Goal: Transaction & Acquisition: Purchase product/service

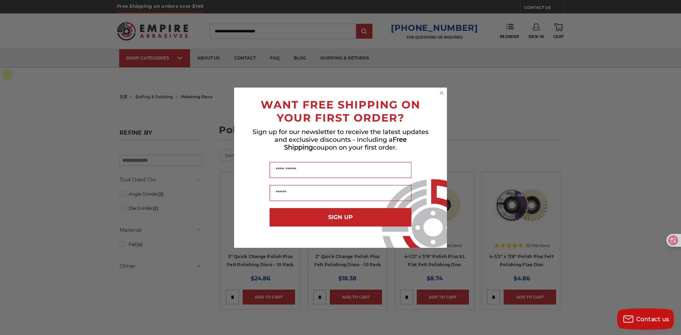
click at [440, 92] on circle "Close dialog" at bounding box center [441, 92] width 7 height 7
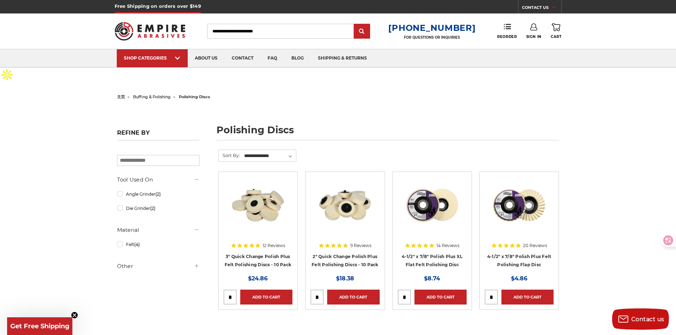
drag, startPoint x: 427, startPoint y: 246, endPoint x: 424, endPoint y: 244, distance: 3.8
